Goal: Find specific page/section: Find specific page/section

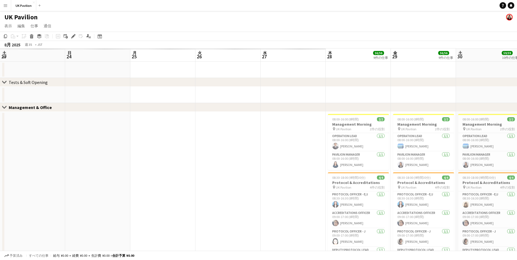
drag, startPoint x: 289, startPoint y: 50, endPoint x: 477, endPoint y: 41, distance: 189.0
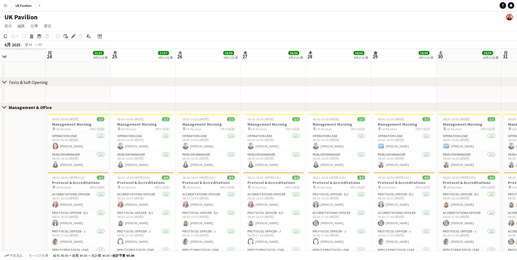
drag, startPoint x: 289, startPoint y: 50, endPoint x: 431, endPoint y: 45, distance: 142.5
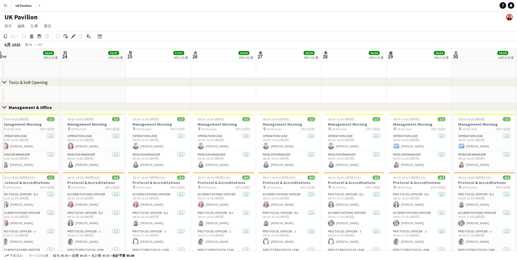
scroll to position [0, 0]
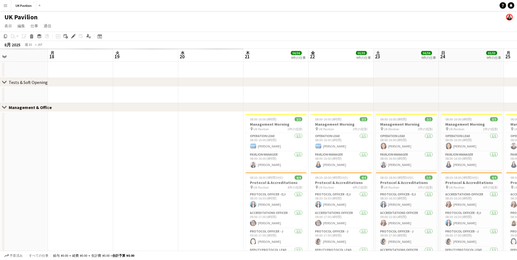
drag, startPoint x: 230, startPoint y: 58, endPoint x: 383, endPoint y: 51, distance: 153.5
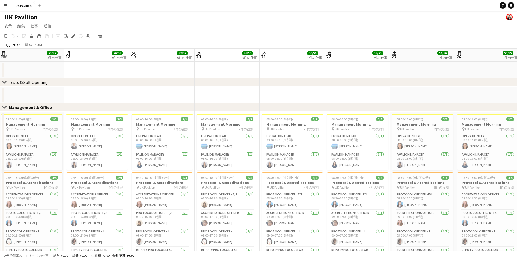
scroll to position [0, 130]
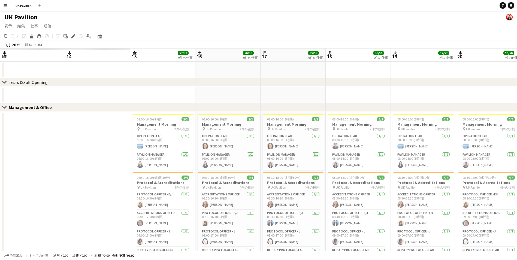
drag, startPoint x: 268, startPoint y: 57, endPoint x: 445, endPoint y: 37, distance: 177.9
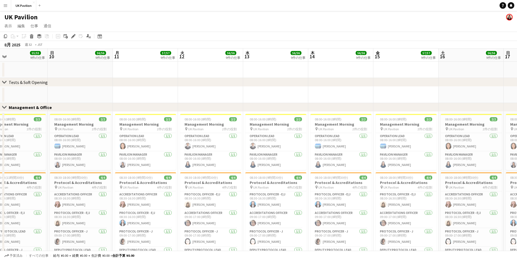
drag, startPoint x: 118, startPoint y: 55, endPoint x: 328, endPoint y: 52, distance: 209.2
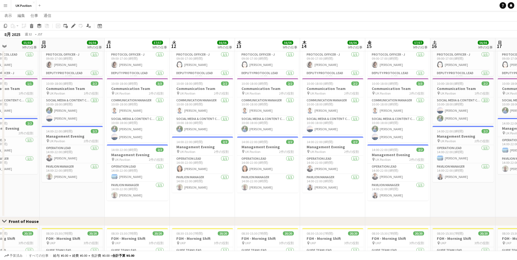
scroll to position [164, 0]
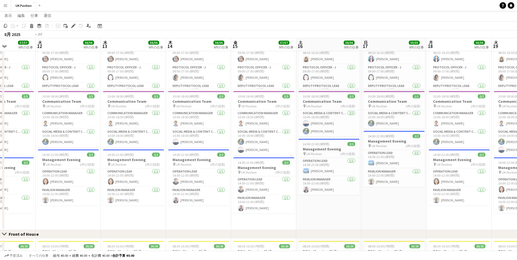
drag, startPoint x: 328, startPoint y: 46, endPoint x: 101, endPoint y: 53, distance: 226.2
click at [100, 53] on app-calendar-viewport "金 8 57/57 9件の仕事 土 9 55/55 9件の仕事 日 10 56/56 9件の仕事 月 11 57/57 9件の仕事 火 12 56/56 9件…" at bounding box center [258, 250] width 517 height 785
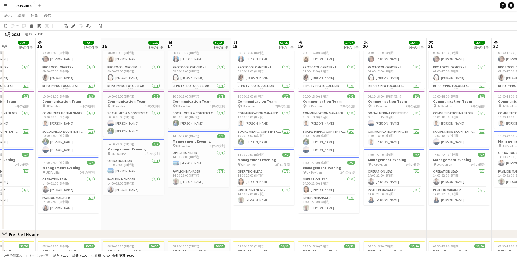
scroll to position [0, 192]
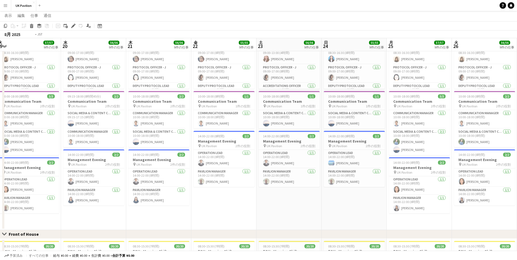
drag, startPoint x: 414, startPoint y: 43, endPoint x: 273, endPoint y: 60, distance: 142.1
click at [43, 64] on app-calendar-viewport "木 14 56/56 9件の仕事 金 15 57/57 9件の仕事 土 16 56/56 9件の仕事 日 17 55/55 9件の仕事 月 18 56/56 …" at bounding box center [258, 250] width 517 height 785
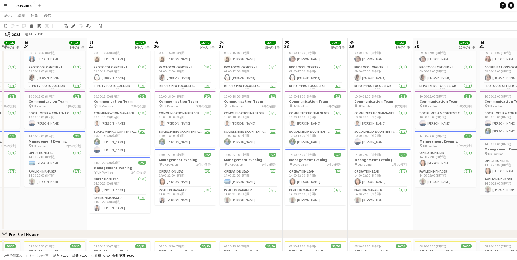
drag, startPoint x: 436, startPoint y: 45, endPoint x: 125, endPoint y: 70, distance: 311.1
click at [85, 68] on app-calendar-viewport "火 19 57/57 9件の仕事 水 20 56/56 9件の仕事 木 21 56/56 9件の仕事 金 22 55/55 9件の仕事 土 23 56/56 …" at bounding box center [258, 250] width 517 height 785
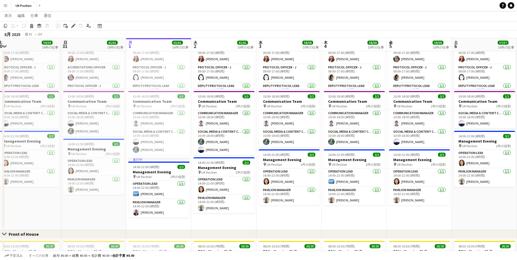
drag, startPoint x: 427, startPoint y: 43, endPoint x: 180, endPoint y: 59, distance: 247.1
click at [48, 60] on app-calendar-viewport "月 25 57/57 9件の仕事 火 26 56/56 9件の仕事 水 27 56/56 9件の仕事 木 28 56/56 9件の仕事 金 29 56/56 …" at bounding box center [258, 250] width 517 height 785
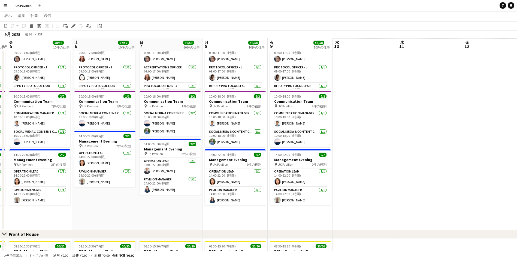
scroll to position [0, 189]
drag, startPoint x: 429, startPoint y: 46, endPoint x: 98, endPoint y: 58, distance: 331.1
click at [98, 58] on app-calendar-viewport "火 2 61/61 10件の仕事 水 3 58/58 10件の仕事 木 4 58/58 10件の仕事 金 5 58/58 10件の仕事 土 6 57/57 1…" at bounding box center [258, 250] width 517 height 785
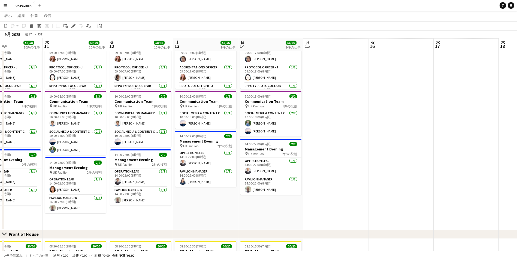
drag, startPoint x: 437, startPoint y: 41, endPoint x: 82, endPoint y: 48, distance: 355.2
click at [82, 48] on app-calendar-viewport "月 8 58/58 10件の仕事 火 9 58/58 10件の仕事 水 10 58/58 10件の仕事 木 11 59/59 10件の仕事 金 12 58/5…" at bounding box center [258, 250] width 517 height 785
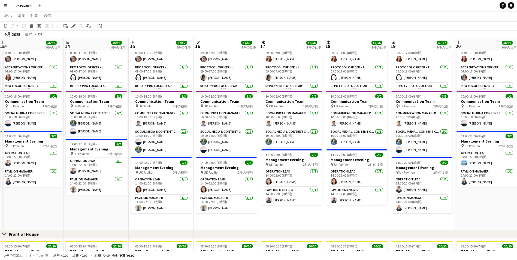
scroll to position [0, 200]
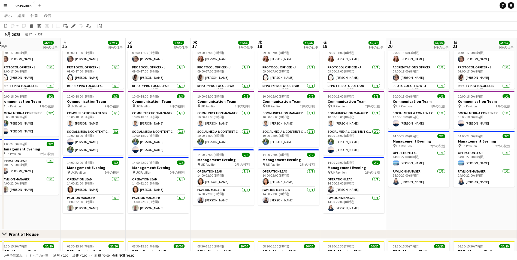
drag, startPoint x: 457, startPoint y: 43, endPoint x: 214, endPoint y: 52, distance: 242.9
click at [214, 52] on app-calendar-viewport "木 11 59/59 10件の仕事 金 12 58/58 10件の仕事 土 13 56/56 9件の仕事 日 14 56/56 9件の仕事 月 15 57/5…" at bounding box center [258, 250] width 517 height 785
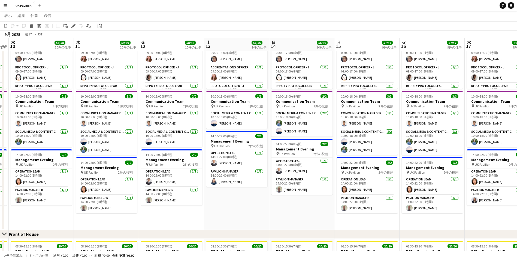
drag, startPoint x: 211, startPoint y: 45, endPoint x: 316, endPoint y: 46, distance: 104.5
click at [450, 41] on app-calendar-viewport "火 9 58/58 10件の仕事 水 10 58/58 10件の仕事 木 11 59/59 10件の仕事 金 12 58/58 10件の仕事 土 13 56/…" at bounding box center [258, 250] width 517 height 785
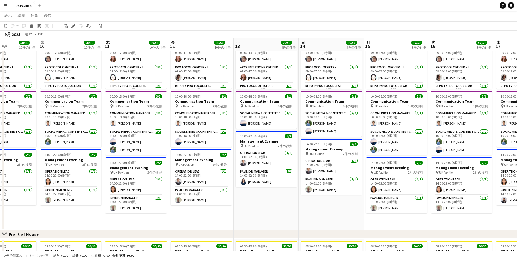
scroll to position [0, 0]
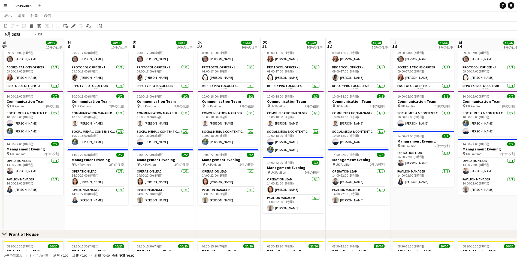
drag, startPoint x: 434, startPoint y: 43, endPoint x: 455, endPoint y: 40, distance: 21.0
click at [462, 41] on app-calendar-viewport "日 7 59/59 10件の仕事 月 8 58/58 10件の仕事 火 9 58/58 10件の仕事 水 10 58/58 10件の仕事 木 11 59/59…" at bounding box center [258, 250] width 517 height 785
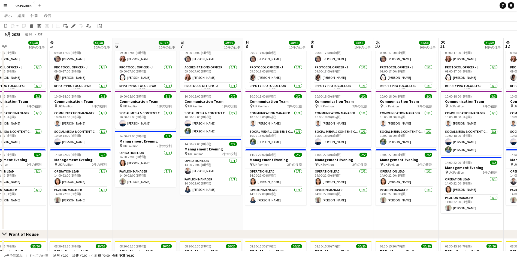
drag, startPoint x: 144, startPoint y: 43, endPoint x: 426, endPoint y: 46, distance: 282.3
click at [453, 50] on app-calendar-viewport "火 2 61/61 10件の仕事 水 3 58/58 10件の仕事 木 4 58/58 10件の仕事 金 5 58/58 10件の仕事 土 6 57/57 1…" at bounding box center [258, 250] width 517 height 785
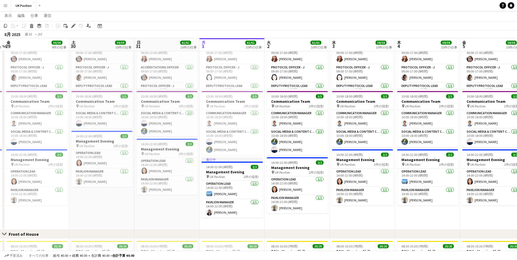
scroll to position [0, 114]
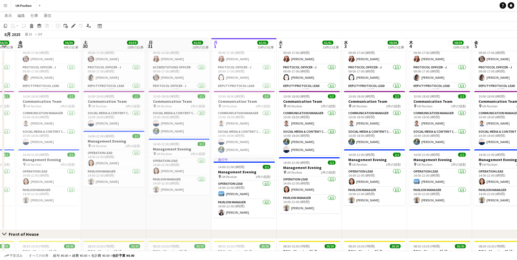
drag, startPoint x: 106, startPoint y: 43, endPoint x: 286, endPoint y: 46, distance: 180.3
click at [286, 46] on app-calendar-viewport "水 27 56/56 9件の仕事 木 28 56/56 9件の仕事 金 29 56/56 9件の仕事 土 30 59/59 10件の仕事 日 31 61/61…" at bounding box center [258, 250] width 517 height 785
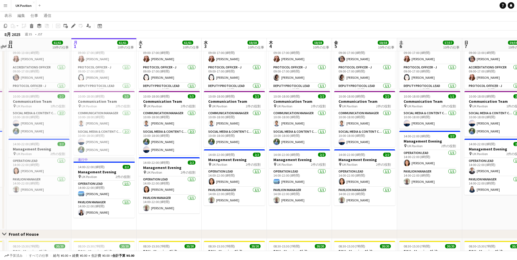
scroll to position [0, 193]
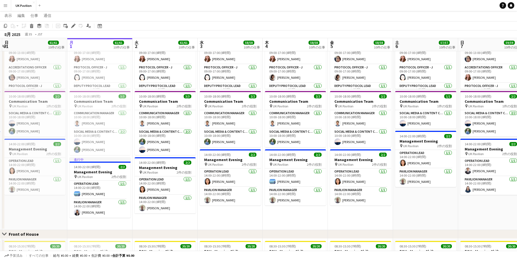
drag, startPoint x: 296, startPoint y: 46, endPoint x: 151, endPoint y: 52, distance: 144.4
click at [151, 52] on app-calendar-viewport "木 28 56/56 9件の仕事 金 29 56/56 9件の仕事 土 30 59/59 10件の仕事 日 31 61/61 10件の仕事 月 1 61/61…" at bounding box center [258, 250] width 517 height 785
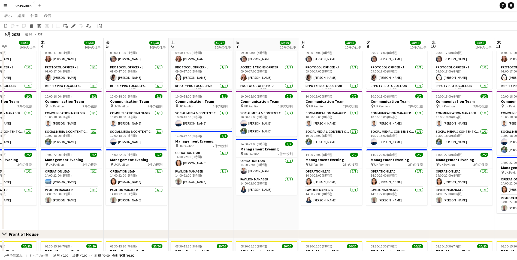
drag, startPoint x: 352, startPoint y: 41, endPoint x: 128, endPoint y: 53, distance: 224.5
click at [127, 53] on app-calendar-viewport "日 31 61/61 10件の仕事 月 1 61/61 10件の仕事 火 2 61/61 10件の仕事 水 3 58/58 10件の仕事 木 4 58/58 …" at bounding box center [258, 250] width 517 height 785
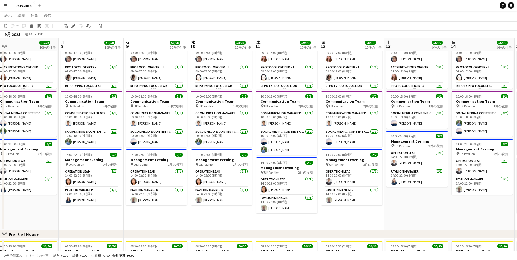
scroll to position [0, 168]
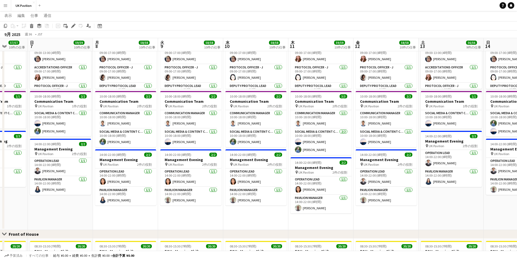
drag, startPoint x: 316, startPoint y: 44, endPoint x: 111, endPoint y: 58, distance: 205.6
click at [111, 58] on app-calendar-viewport "木 4 58/58 10件の仕事 金 5 58/58 10件の仕事 土 6 57/57 10件の仕事 日 7 59/59 10件の仕事 月 8 58/58 1…" at bounding box center [258, 250] width 517 height 785
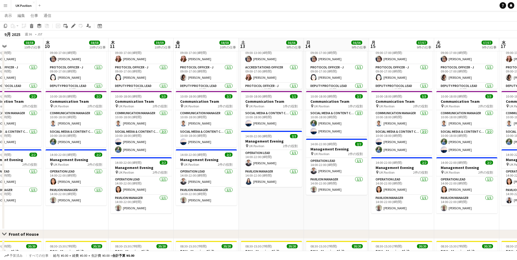
scroll to position [0, 174]
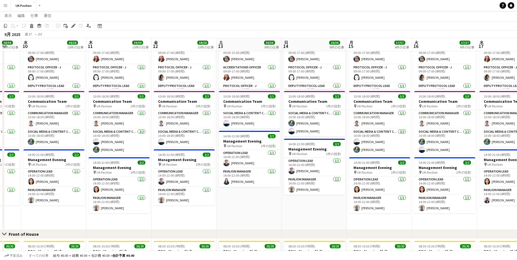
drag, startPoint x: 376, startPoint y: 46, endPoint x: 174, endPoint y: 58, distance: 202.5
click at [174, 58] on app-calendar-viewport "日 7 59/59 10件の仕事 月 8 58/58 10件の仕事 火 9 58/58 10件の仕事 水 10 58/58 10件の仕事 木 11 59/59…" at bounding box center [258, 250] width 517 height 785
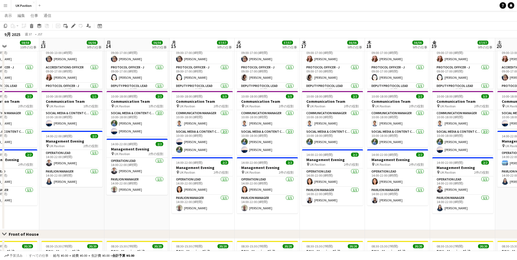
drag, startPoint x: 373, startPoint y: 46, endPoint x: 211, endPoint y: 54, distance: 162.2
click at [211, 54] on app-calendar-viewport "水 10 58/58 10件の仕事 木 11 59/59 10件の仕事 金 12 58/58 10件の仕事 土 13 56/56 9件の仕事 日 14 56/…" at bounding box center [258, 250] width 517 height 785
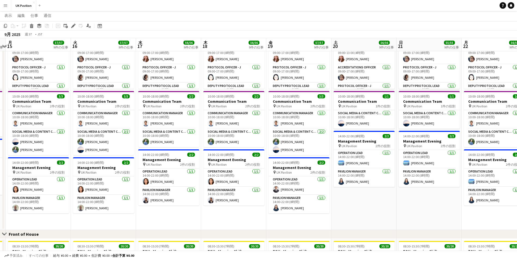
scroll to position [0, 194]
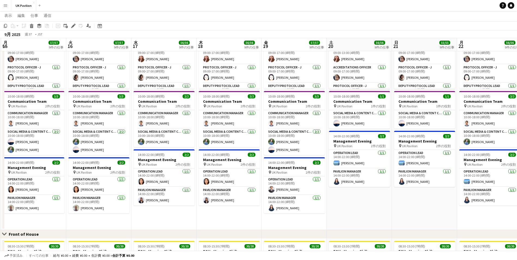
drag, startPoint x: 472, startPoint y: 43, endPoint x: 303, endPoint y: 59, distance: 169.3
click at [303, 59] on app-calendar-viewport "金 12 58/58 10件の仕事 土 13 56/56 9件の仕事 日 14 56/56 9件の仕事 月 15 57/57 9件の仕事 火 16 57/57…" at bounding box center [258, 250] width 517 height 785
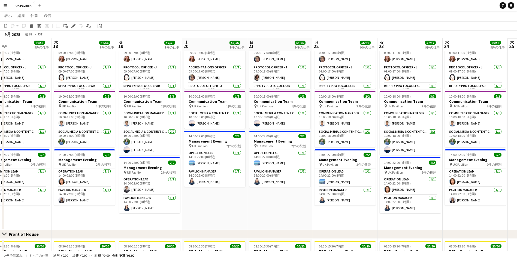
scroll to position [0, 171]
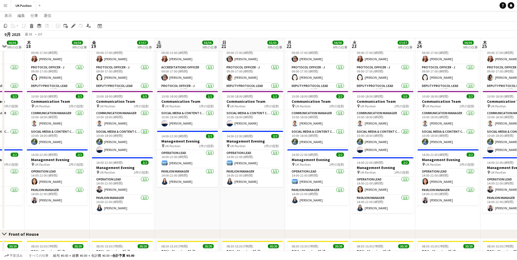
drag, startPoint x: 376, startPoint y: 46, endPoint x: 257, endPoint y: 56, distance: 119.9
click at [257, 56] on app-calendar-viewport "月 15 57/57 9件の仕事 火 16 57/57 9件の仕事 水 17 56/56 9件の仕事 木 18 56/56 9件の仕事 金 19 57/57 …" at bounding box center [258, 250] width 517 height 785
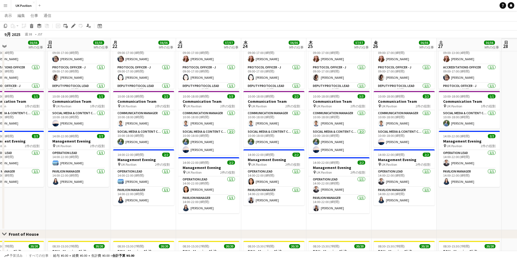
scroll to position [0, 215]
drag, startPoint x: 455, startPoint y: 41, endPoint x: 280, endPoint y: 53, distance: 174.9
click at [280, 53] on app-calendar-viewport "水 17 56/56 9件の仕事 木 18 56/56 9件の仕事 金 19 57/57 9件の仕事 土 20 56/56 9件の仕事 日 21 55/55 …" at bounding box center [258, 250] width 517 height 785
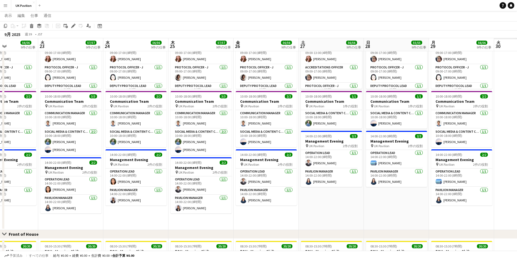
scroll to position [0, 158]
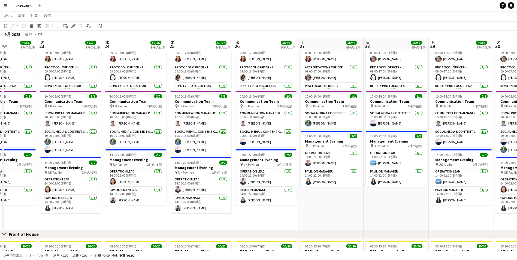
drag, startPoint x: 405, startPoint y: 47, endPoint x: 266, endPoint y: 55, distance: 138.2
click at [266, 55] on app-calendar-viewport "土 20 56/56 9件の仕事 日 21 55/55 9件の仕事 月 22 56/56 9件の仕事 火 23 57/57 9件の仕事 水 24 56/56 …" at bounding box center [258, 250] width 517 height 785
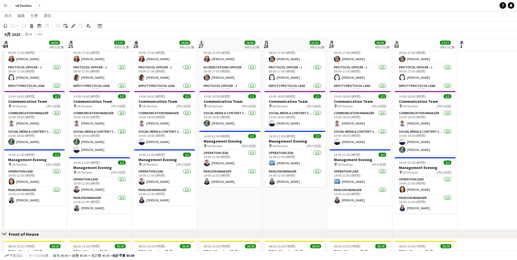
scroll to position [0, 209]
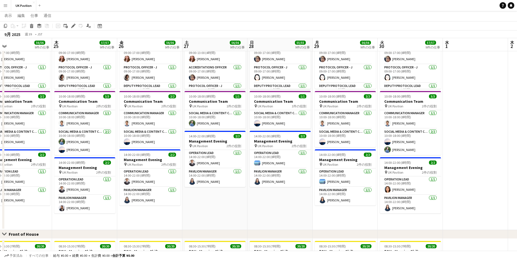
drag, startPoint x: 400, startPoint y: 43, endPoint x: 284, endPoint y: 53, distance: 116.6
click at [284, 53] on app-calendar-viewport "日 21 55/55 9件の仕事 月 22 56/56 9件の仕事 火 23 57/57 9件の仕事 水 24 56/56 9件の仕事 木 25 57/57 …" at bounding box center [258, 250] width 517 height 785
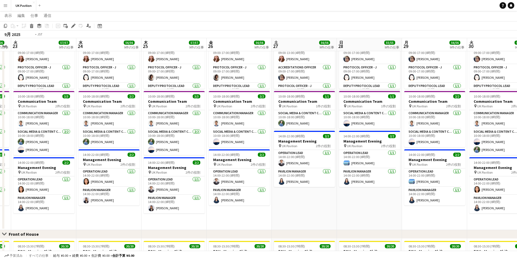
drag, startPoint x: 146, startPoint y: 45, endPoint x: 477, endPoint y: 35, distance: 331.5
click at [478, 37] on app-calendar "コピー 貼り付け 貼り付け Ctrl+V クルー込みで貼り付け Ctrl+Shift+V リンクされたジョブを貼り付け 削除 グループ グループ解除 仕事を追…" at bounding box center [258, 250] width 517 height 785
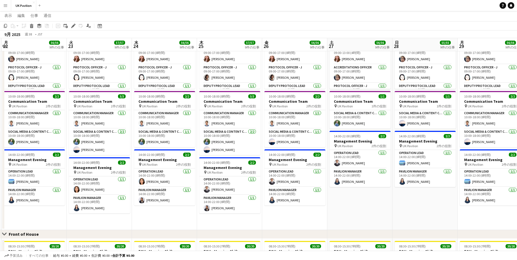
scroll to position [0, 0]
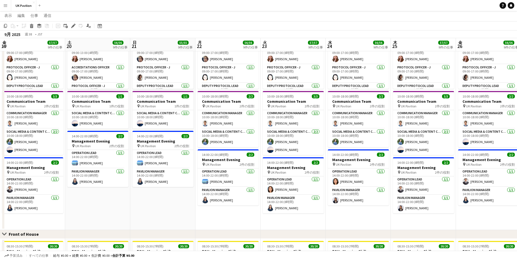
drag, startPoint x: 89, startPoint y: 47, endPoint x: 504, endPoint y: 27, distance: 414.6
click at [517, 32] on html "メニュー ボード ボード ボード すべての仕事 ステータス 労働者 労働者 私の人材 採用 通信 通信 支払い 支払い 承認 支払い レポート プラットフォー…" at bounding box center [258, 244] width 517 height 816
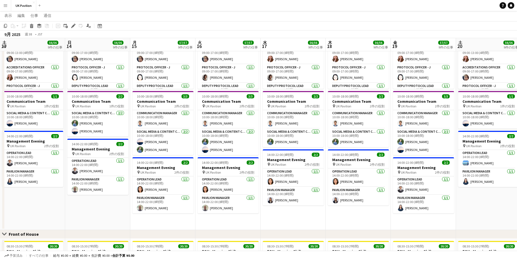
scroll to position [0, 130]
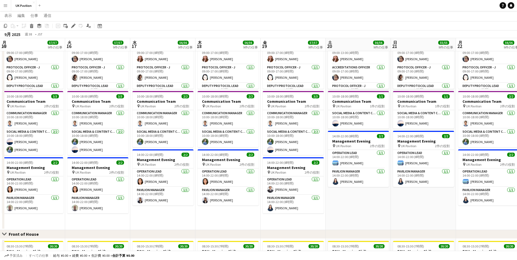
drag, startPoint x: 238, startPoint y: 45, endPoint x: 490, endPoint y: 29, distance: 252.3
click at [495, 32] on app-calendar "コピー 貼り付け 貼り付け Ctrl+V クルー込みで貼り付け Ctrl+Shift+V リンクされたジョブを貼り付け 削除 グループ グループ解除 仕事を追…" at bounding box center [258, 250] width 517 height 785
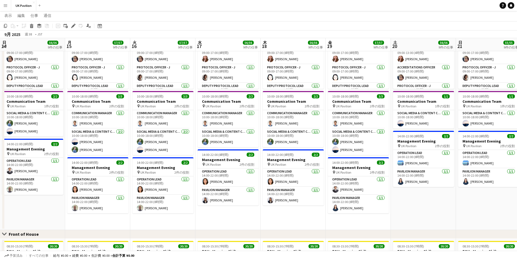
drag, startPoint x: 94, startPoint y: 47, endPoint x: 460, endPoint y: 40, distance: 366.1
click at [474, 41] on app-calendar-viewport "金 12 58/58 10件の仕事 土 13 56/56 9件の仕事 日 14 56/56 9件の仕事 月 15 57/57 9件の仕事 火 16 57/57…" at bounding box center [258, 250] width 517 height 785
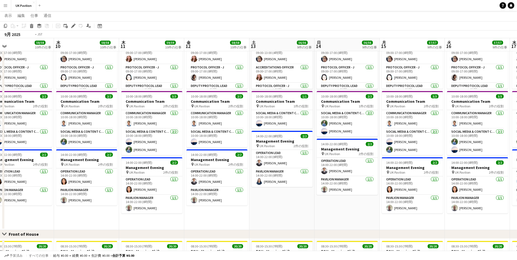
scroll to position [0, 140]
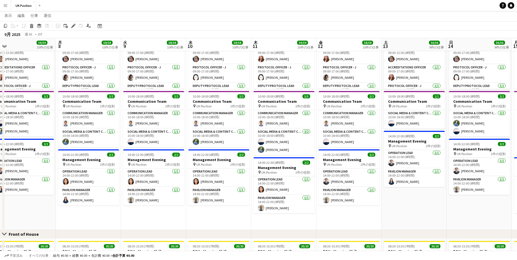
drag, startPoint x: 211, startPoint y: 44, endPoint x: 401, endPoint y: 24, distance: 191.2
click at [479, 22] on app-calendar "コピー 貼り付け 貼り付け Ctrl+V クルー込みで貼り付け Ctrl+Shift+V リンクされたジョブを貼り付け 削除 グループ グループ解除 仕事を追…" at bounding box center [258, 250] width 517 height 785
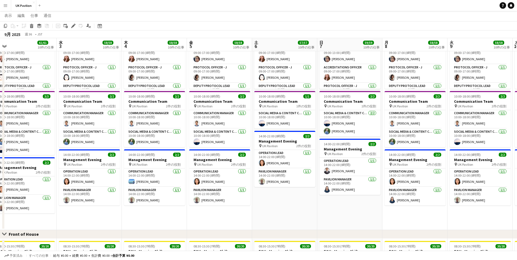
drag, startPoint x: 76, startPoint y: 44, endPoint x: 215, endPoint y: 50, distance: 139.2
click at [417, 38] on app-calendar-viewport "火 2 61/61 10件の仕事 水 3 58/58 10件の仕事 木 4 58/58 10件の仕事 金 5 58/58 10件の仕事 土 6 57/57 1…" at bounding box center [258, 250] width 517 height 785
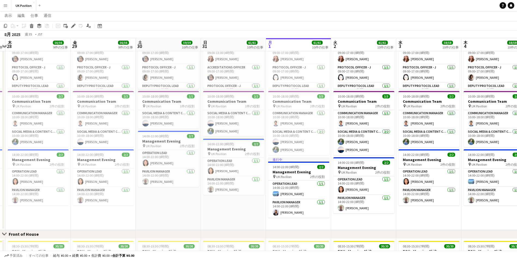
drag, startPoint x: 97, startPoint y: 46, endPoint x: 390, endPoint y: 40, distance: 293.8
click at [390, 40] on app-calendar-viewport "火 26 56/56 9件の仕事 水 27 56/56 9件の仕事 木 28 56/56 9件の仕事 金 29 56/56 9件の仕事 土 30 59/59 …" at bounding box center [258, 250] width 517 height 785
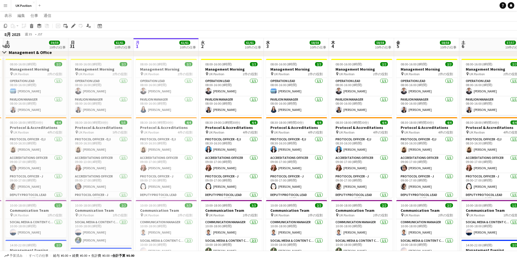
scroll to position [0, 170]
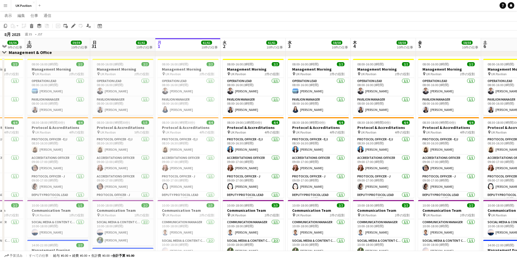
drag, startPoint x: 258, startPoint y: 43, endPoint x: 116, endPoint y: 53, distance: 142.3
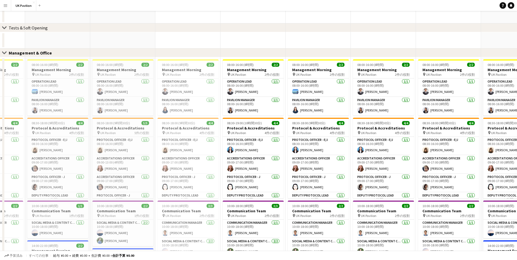
scroll to position [0, 0]
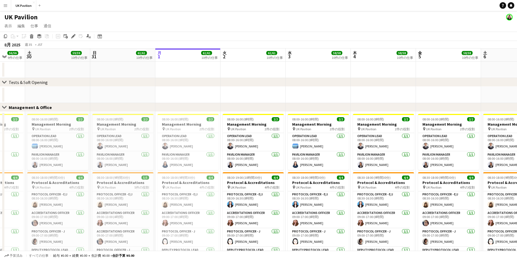
click at [301, 15] on div "UK Pavilion" at bounding box center [258, 16] width 517 height 10
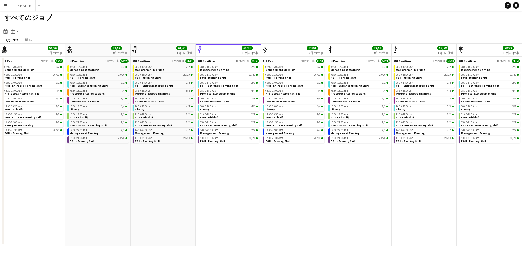
scroll to position [0, 130]
